Goal: Information Seeking & Learning: Compare options

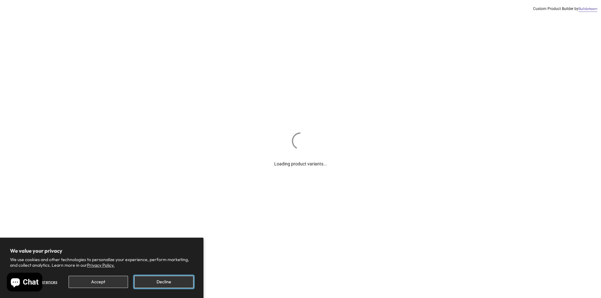
click at [152, 283] on button "Decline" at bounding box center [163, 282] width 59 height 12
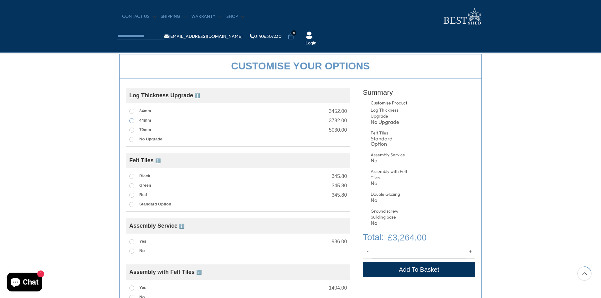
scroll to position [219, 0]
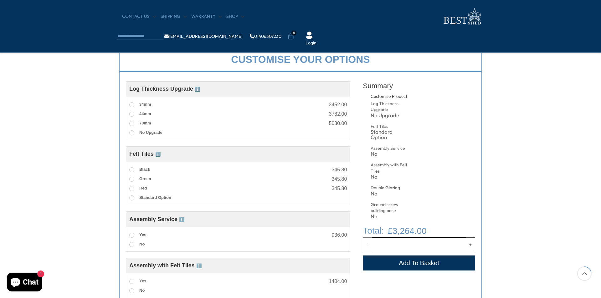
click at [127, 238] on div "Assembly Service Choosing your building with our assembly service is a great op…" at bounding box center [238, 239] width 224 height 19
click at [130, 236] on span at bounding box center [131, 235] width 5 height 5
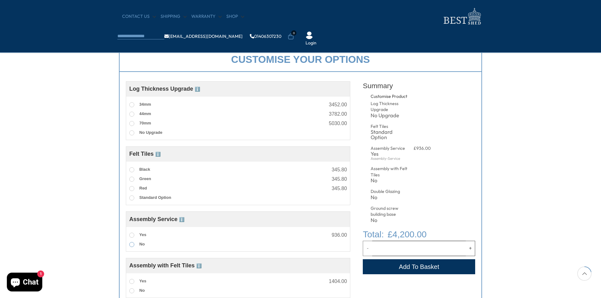
click at [131, 245] on span at bounding box center [131, 244] width 5 height 5
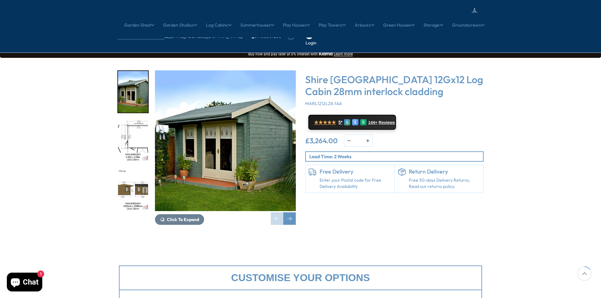
scroll to position [0, 0]
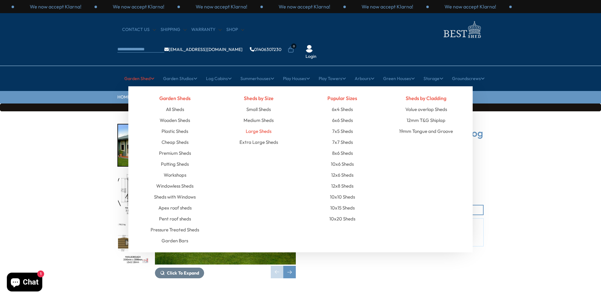
click at [259, 126] on link "Large Sheds" at bounding box center [259, 131] width 26 height 11
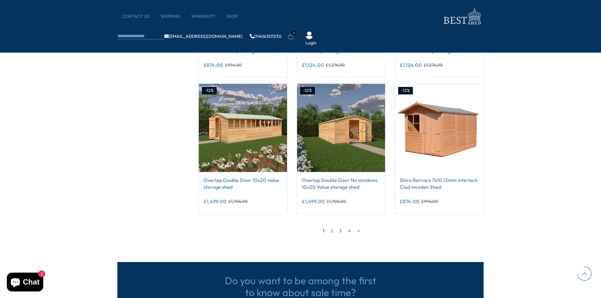
scroll to position [501, 0]
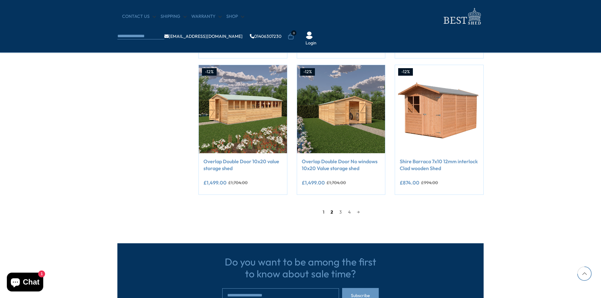
click at [332, 214] on link "2" at bounding box center [331, 212] width 9 height 9
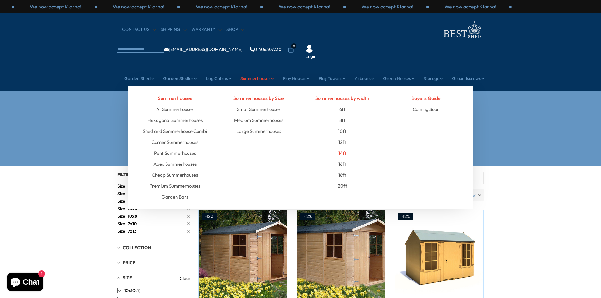
click at [345, 148] on link "14ft" at bounding box center [342, 153] width 8 height 11
click at [256, 126] on link "Large Summerhouses" at bounding box center [258, 131] width 45 height 11
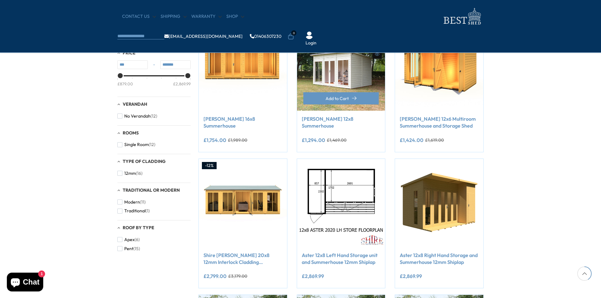
scroll to position [282, 0]
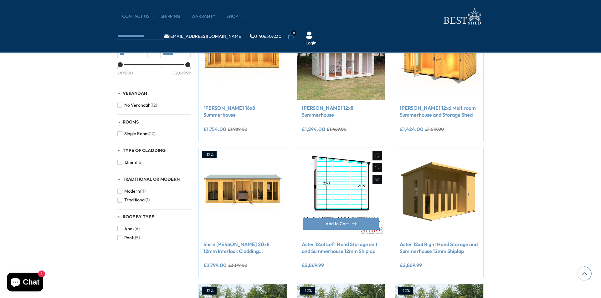
click at [319, 175] on img at bounding box center [341, 192] width 88 height 88
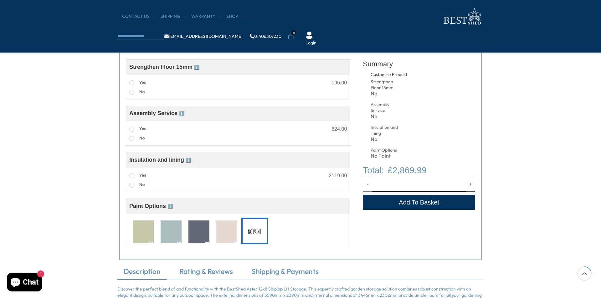
scroll to position [250, 0]
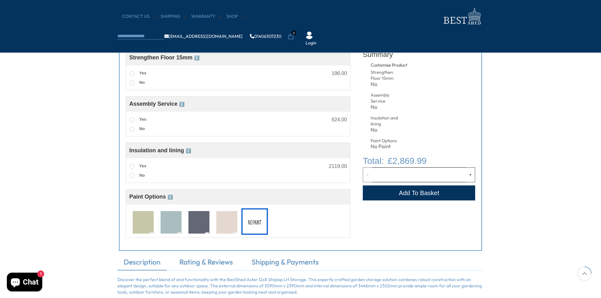
click at [193, 225] on img at bounding box center [198, 222] width 21 height 23
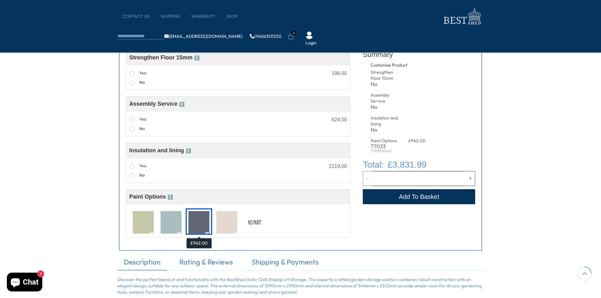
click at [193, 225] on img at bounding box center [198, 222] width 21 height 23
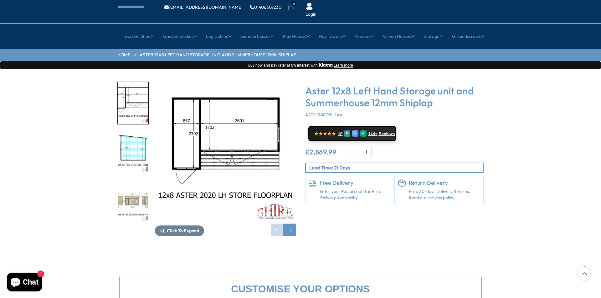
scroll to position [31, 0]
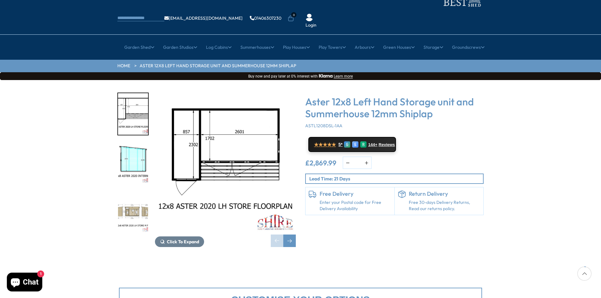
click at [131, 194] on img "3 / 4" at bounding box center [133, 212] width 30 height 42
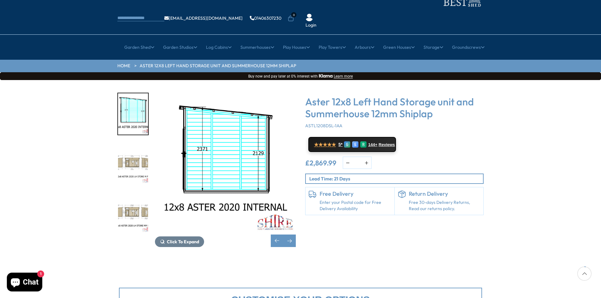
click at [131, 194] on img "4 / 4" at bounding box center [133, 212] width 30 height 42
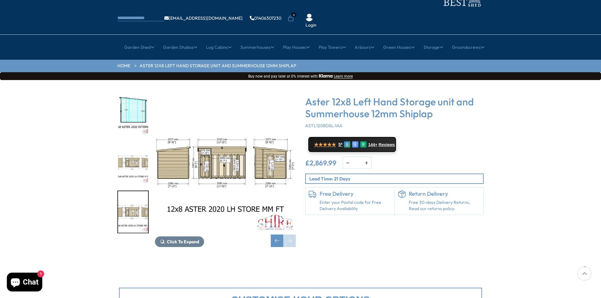
click at [139, 142] on img "3 / 4" at bounding box center [133, 163] width 30 height 42
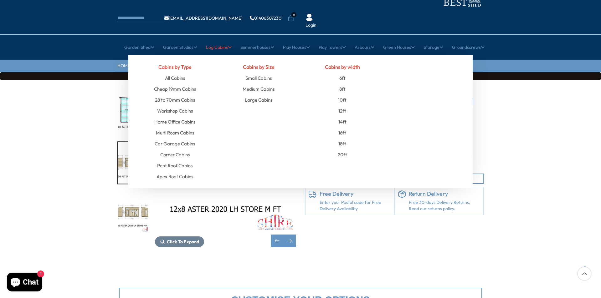
click at [219, 39] on link "Log Cabins" at bounding box center [219, 47] width 26 height 16
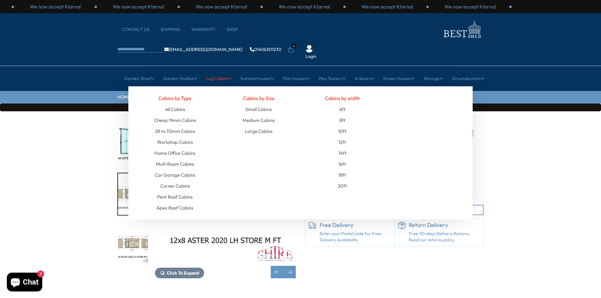
click at [218, 71] on link "Log Cabins" at bounding box center [219, 79] width 26 height 16
click at [187, 159] on link "Multi Room Cabins" at bounding box center [175, 164] width 38 height 11
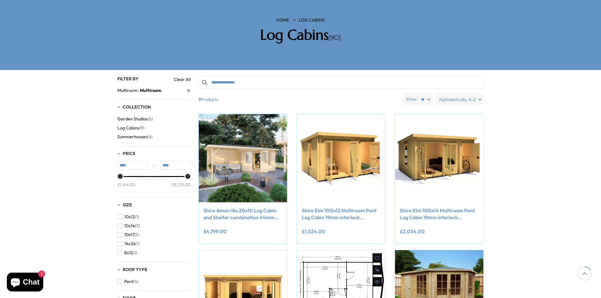
scroll to position [94, 0]
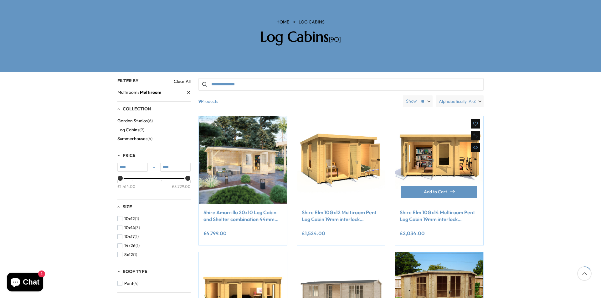
click at [447, 147] on img at bounding box center [439, 160] width 88 height 88
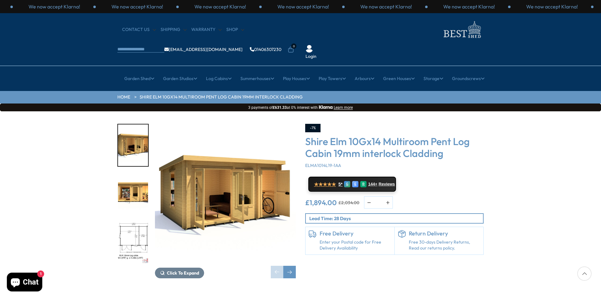
click at [127, 125] on img "1 / 11" at bounding box center [133, 146] width 30 height 42
click at [127, 174] on img "2 / 11" at bounding box center [133, 195] width 30 height 42
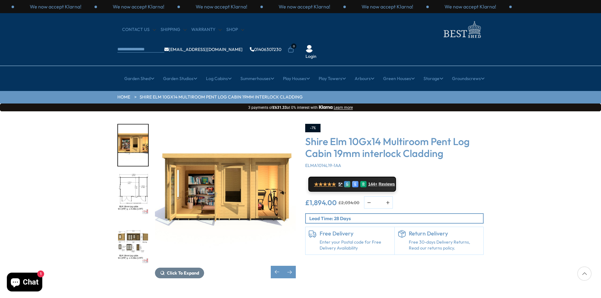
click at [137, 223] on img "4 / 11" at bounding box center [133, 244] width 30 height 42
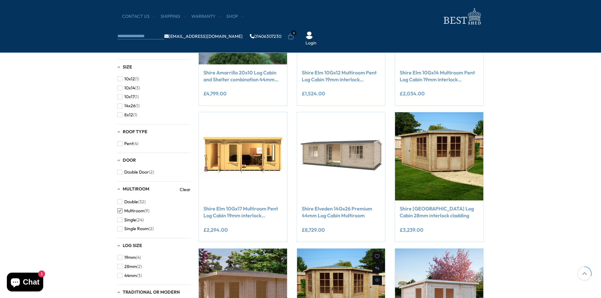
scroll to position [185, 0]
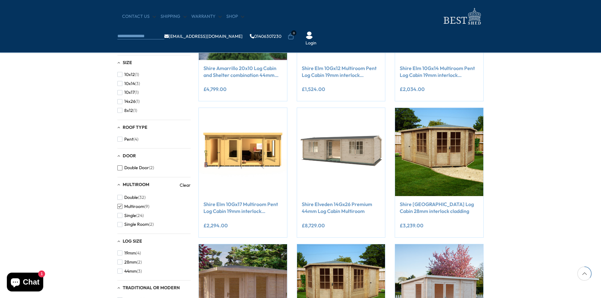
click at [121, 171] on span "button" at bounding box center [119, 168] width 5 height 5
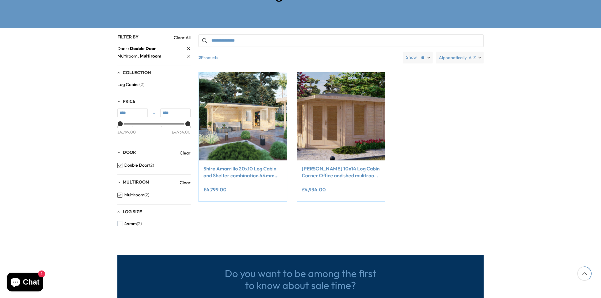
scroll to position [60, 0]
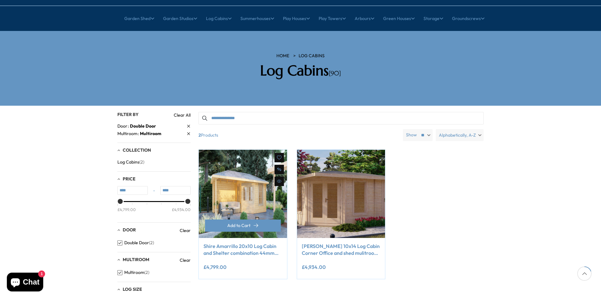
click at [235, 166] on img at bounding box center [243, 194] width 88 height 88
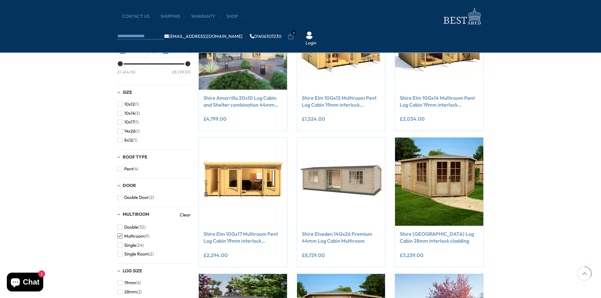
scroll to position [185, 0]
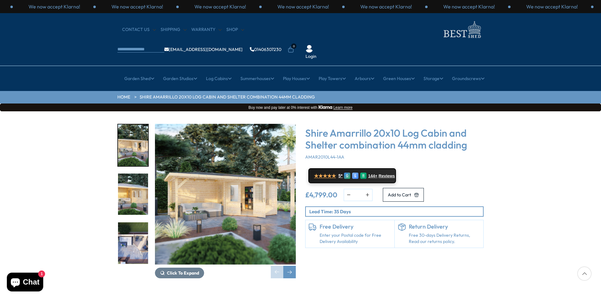
click at [235, 166] on img "1 / 8" at bounding box center [225, 194] width 141 height 141
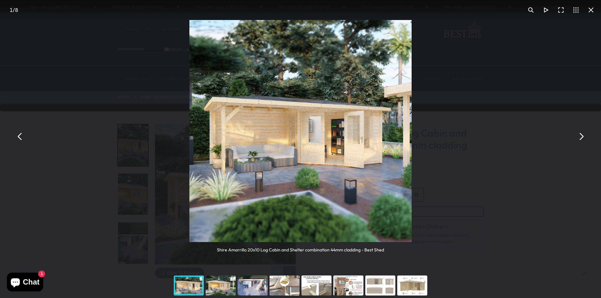
click at [580, 142] on button "You can close this modal content with the ESC key" at bounding box center [581, 136] width 15 height 15
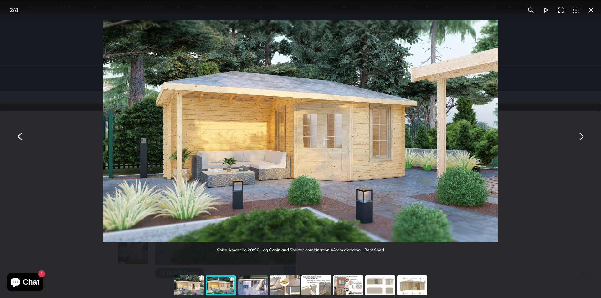
click at [580, 142] on button "You can close this modal content with the ESC key" at bounding box center [581, 136] width 15 height 15
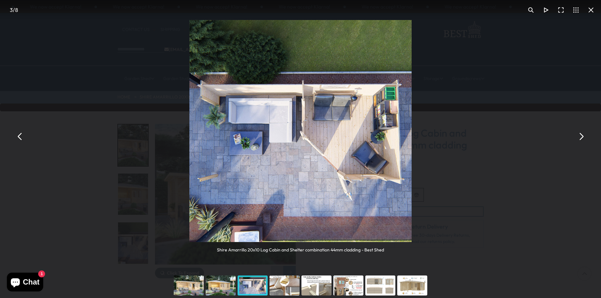
click at [580, 142] on button "You can close this modal content with the ESC key" at bounding box center [581, 136] width 15 height 15
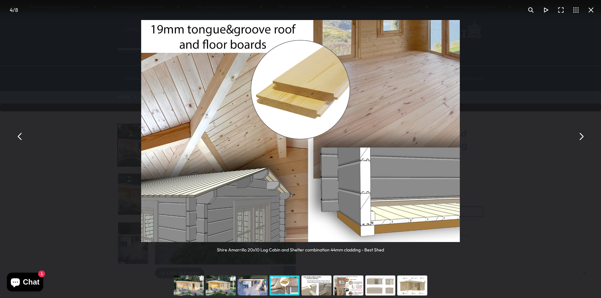
click at [580, 142] on button "You can close this modal content with the ESC key" at bounding box center [581, 136] width 15 height 15
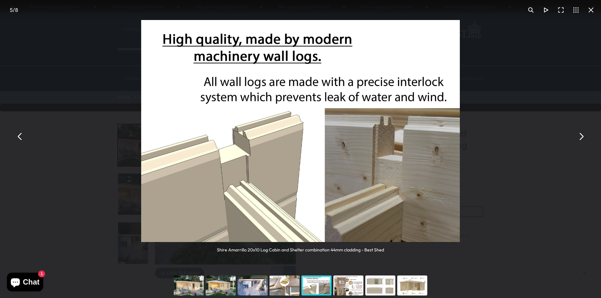
click at [580, 142] on button "You can close this modal content with the ESC key" at bounding box center [581, 136] width 15 height 15
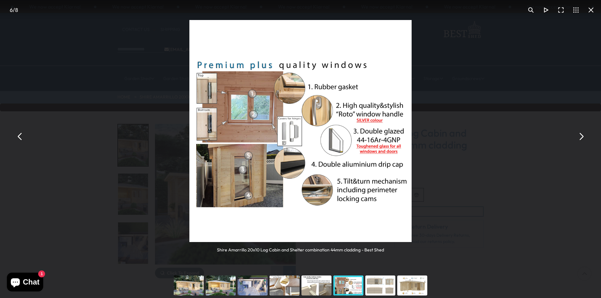
click at [580, 142] on button "You can close this modal content with the ESC key" at bounding box center [581, 136] width 15 height 15
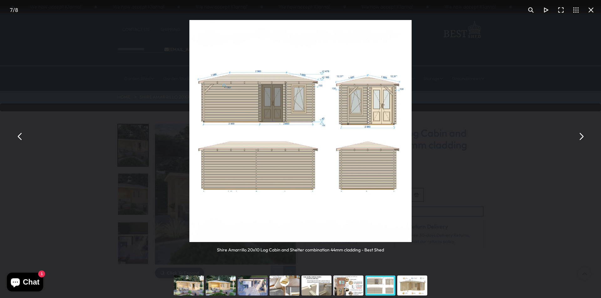
click at [580, 142] on button "You can close this modal content with the ESC key" at bounding box center [581, 136] width 15 height 15
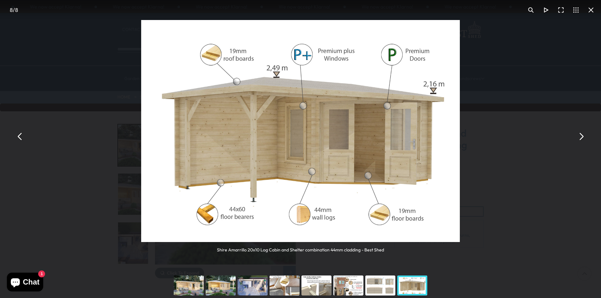
click at [580, 142] on button "You can close this modal content with the ESC key" at bounding box center [581, 136] width 15 height 15
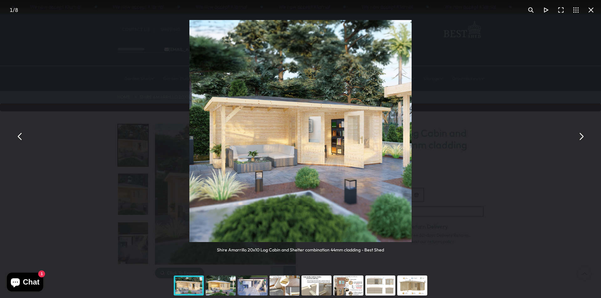
click at [580, 142] on button "You can close this modal content with the ESC key" at bounding box center [581, 136] width 15 height 15
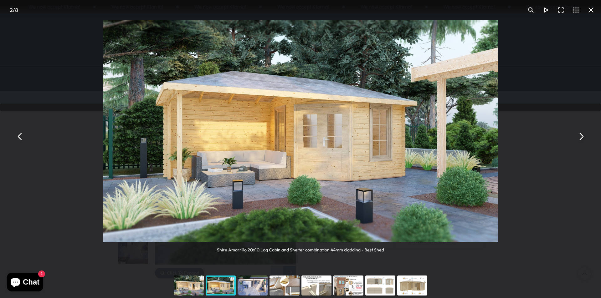
click at [580, 142] on button "You can close this modal content with the ESC key" at bounding box center [581, 136] width 15 height 15
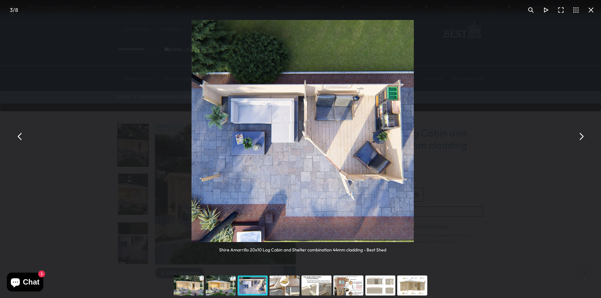
click at [580, 142] on button "You can close this modal content with the ESC key" at bounding box center [581, 136] width 15 height 15
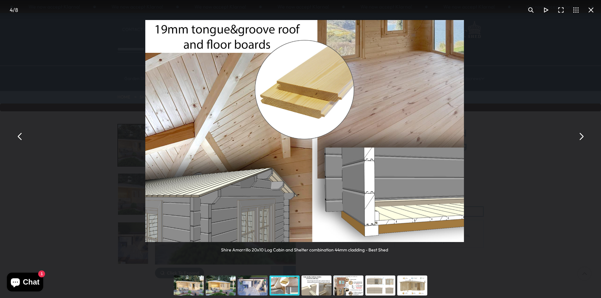
click at [580, 142] on button "You can close this modal content with the ESC key" at bounding box center [581, 136] width 15 height 15
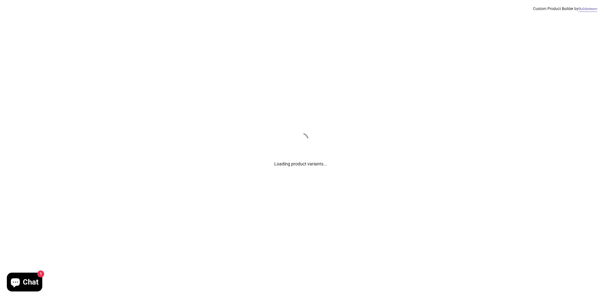
scroll to position [31, 0]
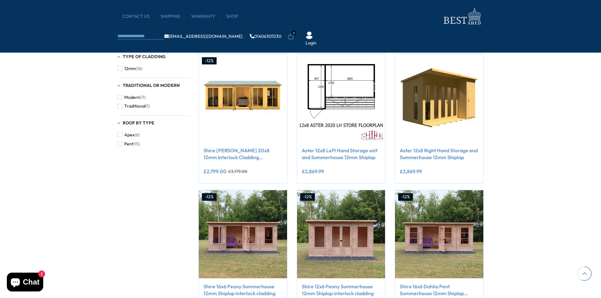
scroll to position [470, 0]
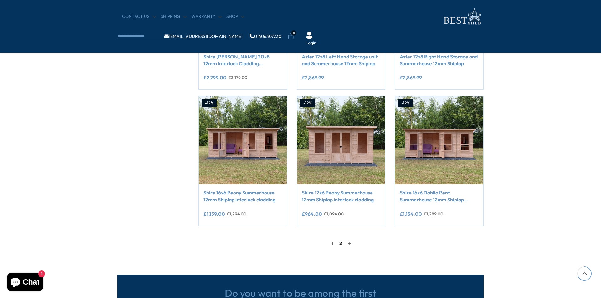
click at [339, 242] on link "2" at bounding box center [340, 243] width 9 height 9
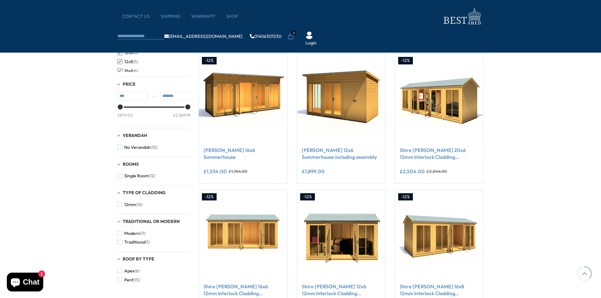
scroll to position [250, 0]
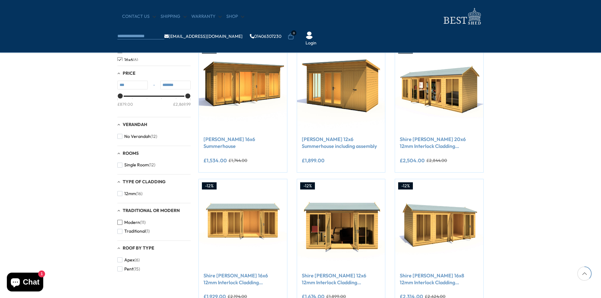
click at [121, 222] on span "button" at bounding box center [119, 222] width 5 height 5
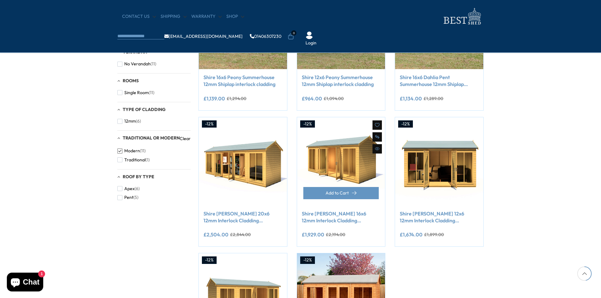
scroll to position [313, 0]
